Goal: Find contact information: Find contact information

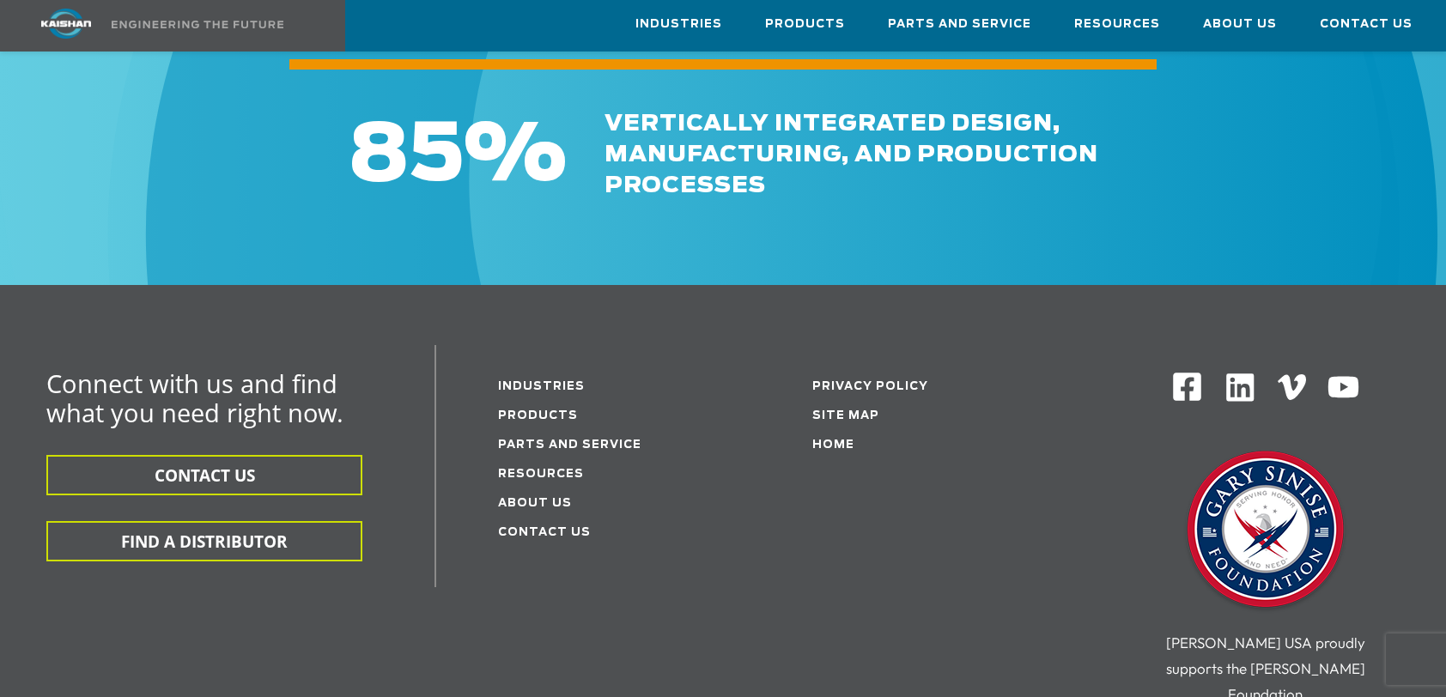
scroll to position [2748, 0]
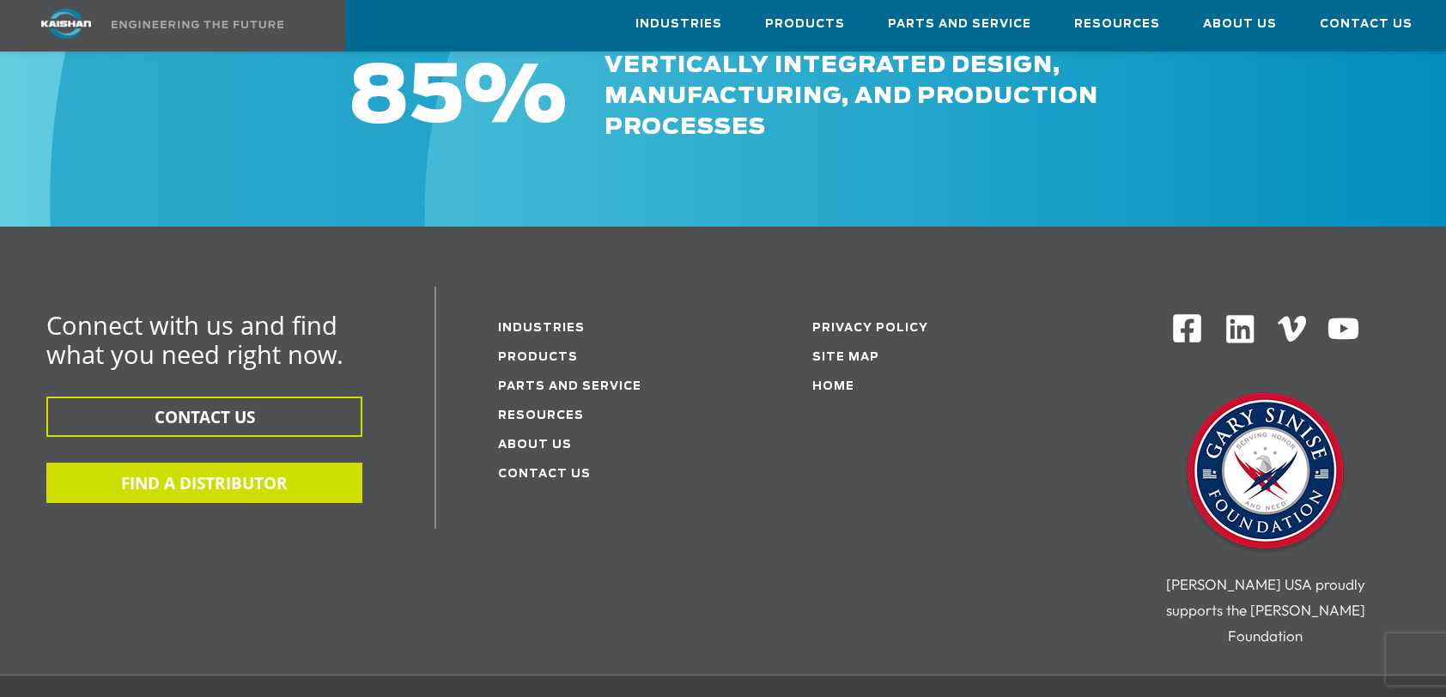
click at [195, 463] on button "FIND A DISTRIBUTOR" at bounding box center [204, 483] width 316 height 40
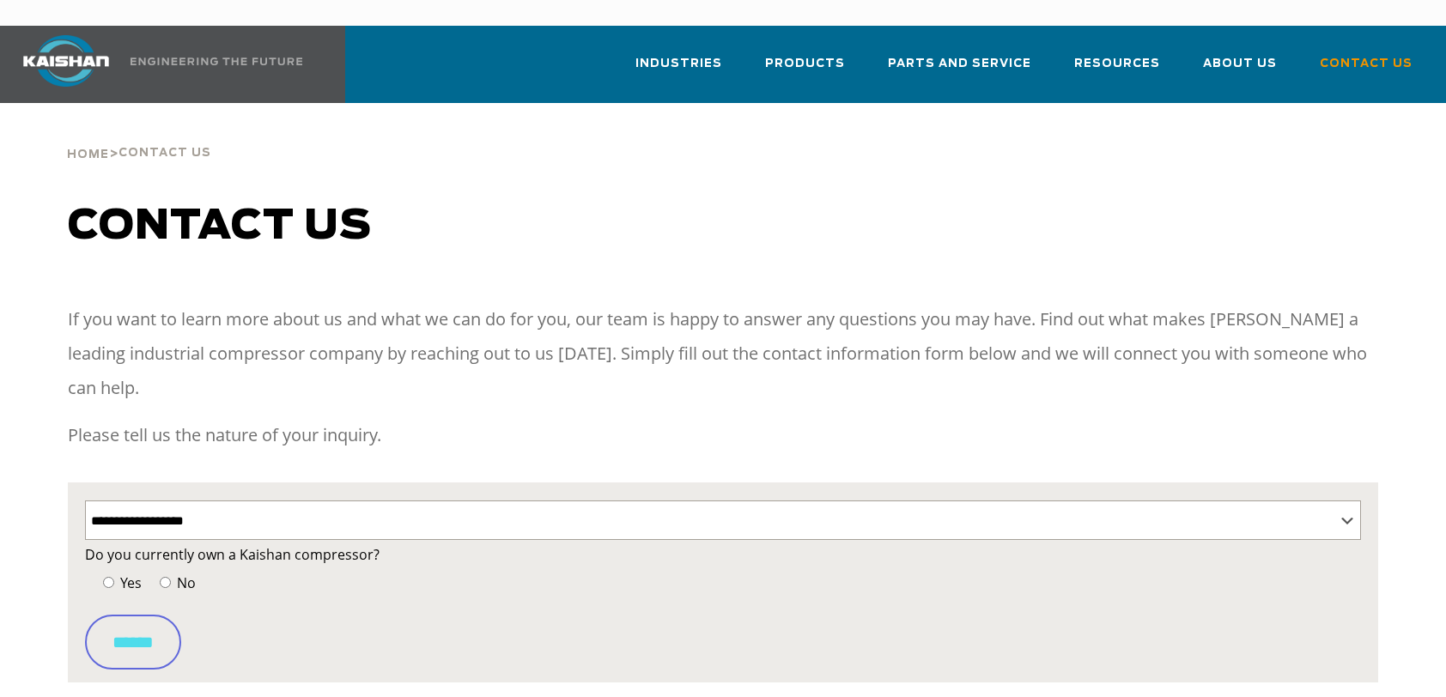
select select "**********"
